Goal: Feedback & Contribution: Leave review/rating

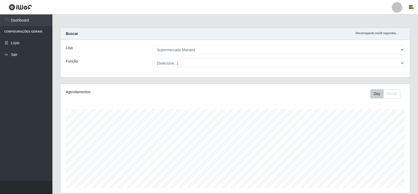
select select "443"
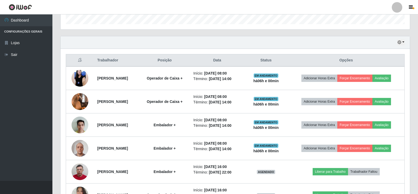
scroll to position [109, 349]
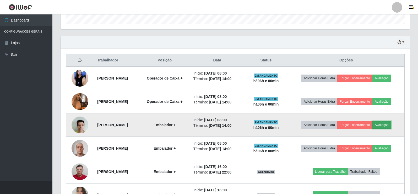
click at [387, 123] on button "Avaliação" at bounding box center [382, 124] width 19 height 7
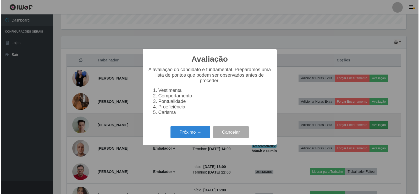
scroll to position [109, 347]
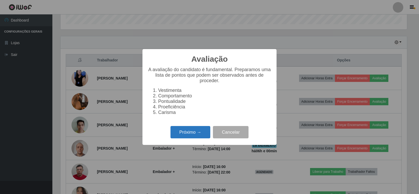
click at [200, 134] on button "Próximo →" at bounding box center [191, 132] width 40 height 12
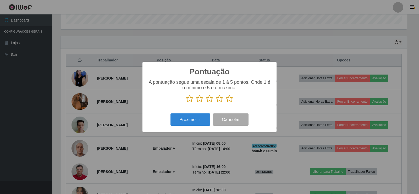
scroll to position [262075, 261837]
click at [231, 99] on icon at bounding box center [229, 99] width 7 height 8
click at [226, 103] on input "radio" at bounding box center [226, 103] width 0 height 0
click at [202, 122] on button "Próximo →" at bounding box center [191, 119] width 40 height 12
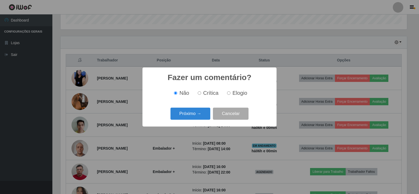
click at [229, 93] on input "Elogio" at bounding box center [228, 92] width 3 height 3
radio input "true"
click at [197, 116] on button "Próximo →" at bounding box center [191, 113] width 40 height 12
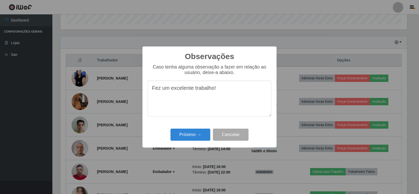
drag, startPoint x: 150, startPoint y: 90, endPoint x: 241, endPoint y: 90, distance: 90.5
click at [241, 90] on textarea "Fez um excelente trabalho!" at bounding box center [210, 98] width 124 height 36
type textarea "Fez um excelente trabalho!"
click at [197, 132] on button "Próximo →" at bounding box center [191, 134] width 40 height 12
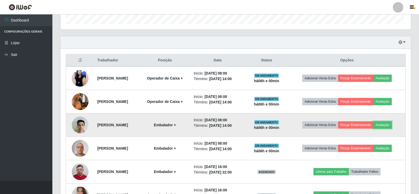
scroll to position [109, 349]
click at [361, 126] on button "Forçar Encerramento" at bounding box center [364, 124] width 35 height 7
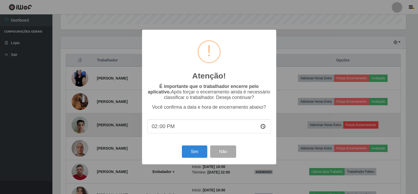
scroll to position [109, 347]
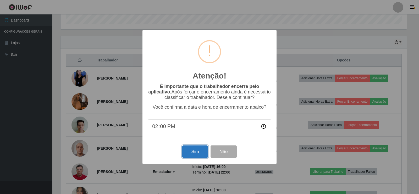
click at [188, 152] on button "Sim" at bounding box center [194, 151] width 25 height 12
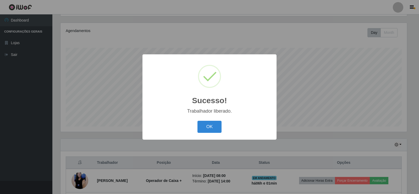
drag, startPoint x: 214, startPoint y: 130, endPoint x: 221, endPoint y: 134, distance: 7.9
click at [215, 130] on button "OK" at bounding box center [210, 127] width 24 height 12
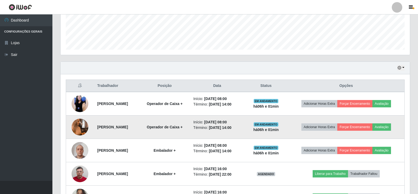
scroll to position [166, 0]
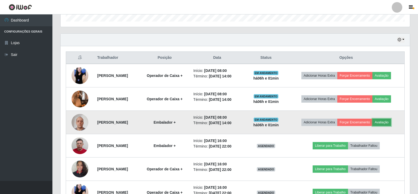
click at [388, 121] on button "Avaliação" at bounding box center [382, 122] width 19 height 7
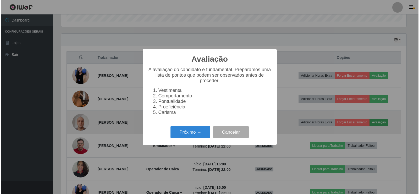
scroll to position [109, 347]
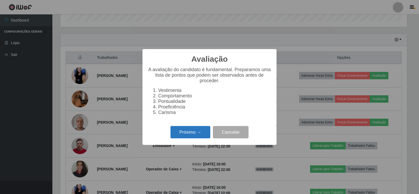
click at [192, 133] on button "Próximo →" at bounding box center [191, 132] width 40 height 12
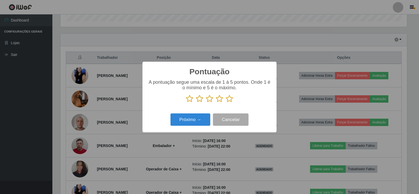
scroll to position [262075, 261837]
drag, startPoint x: 231, startPoint y: 97, endPoint x: 216, endPoint y: 108, distance: 18.6
click at [231, 99] on icon at bounding box center [229, 99] width 7 height 8
click at [226, 103] on input "radio" at bounding box center [226, 103] width 0 height 0
click at [202, 119] on button "Próximo →" at bounding box center [191, 119] width 40 height 12
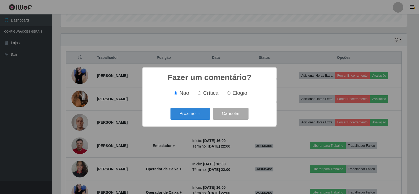
click at [228, 94] on input "Elogio" at bounding box center [228, 92] width 3 height 3
radio input "true"
click at [201, 109] on button "Próximo →" at bounding box center [191, 113] width 40 height 12
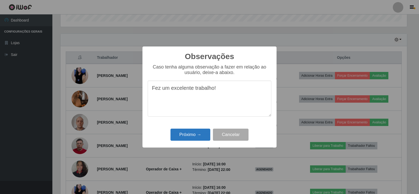
type textarea "Fez um excelente trabalho!"
click at [192, 132] on button "Próximo →" at bounding box center [191, 134] width 40 height 12
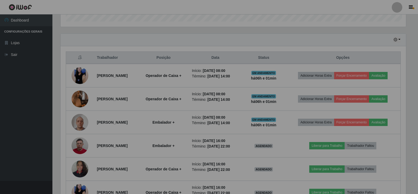
scroll to position [109, 349]
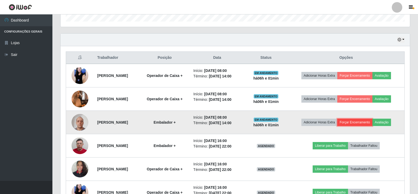
click at [368, 122] on button "Forçar Encerramento" at bounding box center [354, 122] width 35 height 7
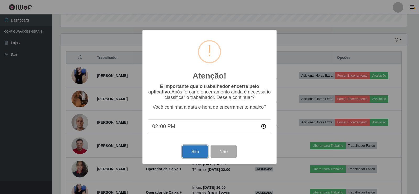
click at [197, 154] on button "Sim" at bounding box center [194, 151] width 25 height 12
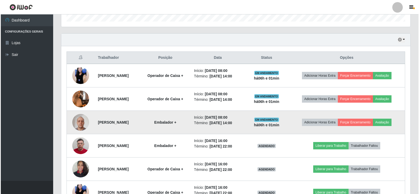
scroll to position [61, 0]
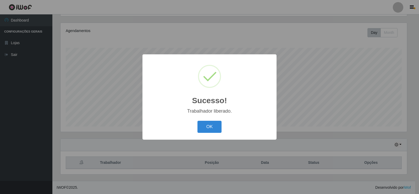
drag, startPoint x: 217, startPoint y: 127, endPoint x: 221, endPoint y: 128, distance: 3.8
click at [218, 127] on button "OK" at bounding box center [210, 127] width 24 height 12
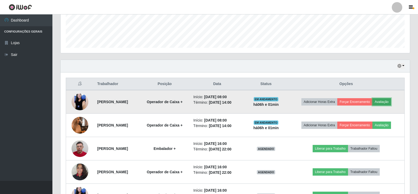
click at [389, 103] on button "Avaliação" at bounding box center [382, 101] width 19 height 7
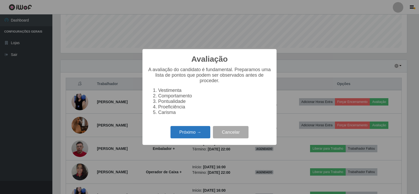
click at [199, 137] on button "Próximo →" at bounding box center [191, 132] width 40 height 12
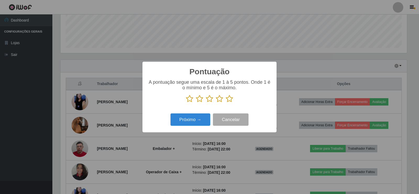
click at [229, 98] on icon at bounding box center [229, 99] width 7 height 8
click at [226, 103] on input "radio" at bounding box center [226, 103] width 0 height 0
click at [193, 119] on button "Próximo →" at bounding box center [191, 119] width 40 height 12
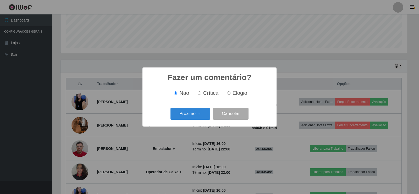
click at [229, 93] on input "Elogio" at bounding box center [228, 92] width 3 height 3
radio input "true"
click at [205, 115] on button "Próximo →" at bounding box center [191, 113] width 40 height 12
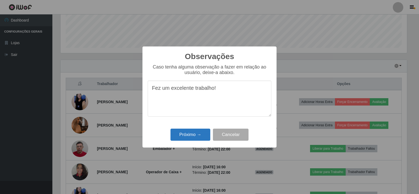
type textarea "Fez um excelente trabalho!"
click at [203, 132] on button "Próximo →" at bounding box center [191, 134] width 40 height 12
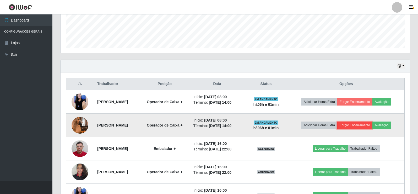
click at [372, 125] on button "Forçar Encerramento" at bounding box center [354, 124] width 35 height 7
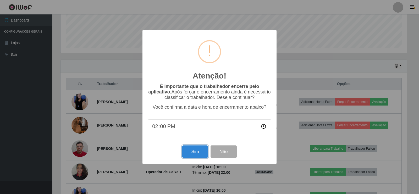
drag, startPoint x: 197, startPoint y: 152, endPoint x: 194, endPoint y: 154, distance: 3.1
click at [196, 152] on button "Sim" at bounding box center [194, 151] width 25 height 12
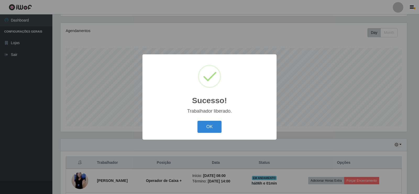
drag, startPoint x: 215, startPoint y: 125, endPoint x: 249, endPoint y: 124, distance: 34.1
click at [217, 125] on button "OK" at bounding box center [210, 127] width 24 height 12
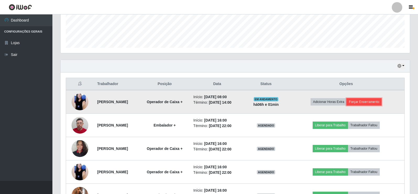
click at [371, 101] on button "Forçar Encerramento" at bounding box center [364, 101] width 35 height 7
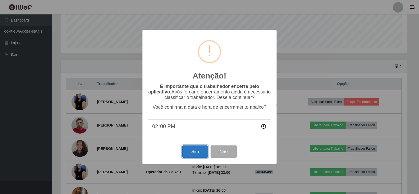
click at [195, 151] on button "Sim" at bounding box center [194, 151] width 25 height 12
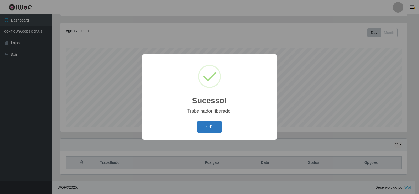
click at [213, 127] on button "OK" at bounding box center [210, 127] width 24 height 12
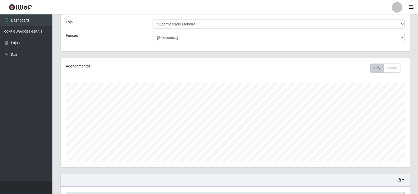
scroll to position [18, 0]
